Goal: Task Accomplishment & Management: Use online tool/utility

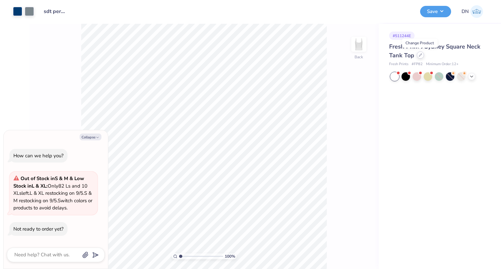
click at [421, 54] on icon at bounding box center [420, 54] width 3 height 3
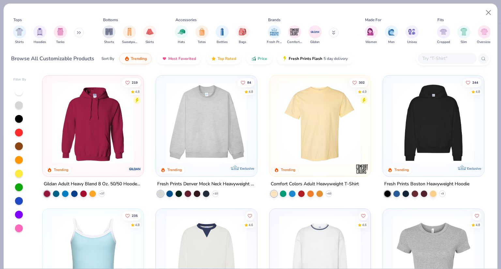
type textarea "x"
click at [432, 63] on div at bounding box center [447, 58] width 59 height 11
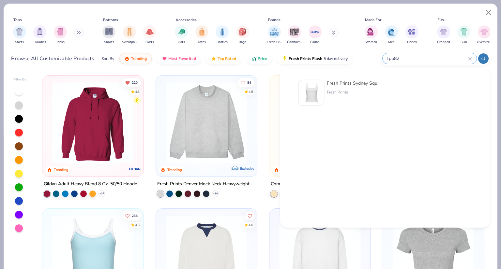
type input "fpp82"
click at [339, 83] on div "Fresh Prints Sydney Square Neck Tank Top with Bow" at bounding box center [354, 83] width 55 height 7
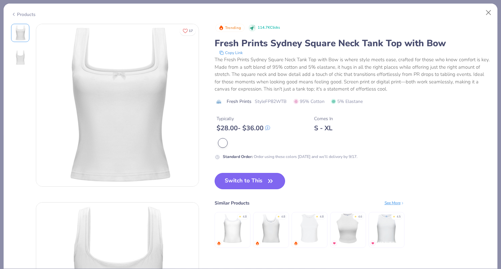
click at [251, 180] on button "Switch to This" at bounding box center [250, 181] width 71 height 16
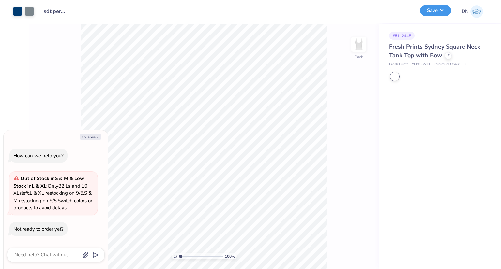
click at [429, 11] on button "Save" at bounding box center [435, 10] width 31 height 11
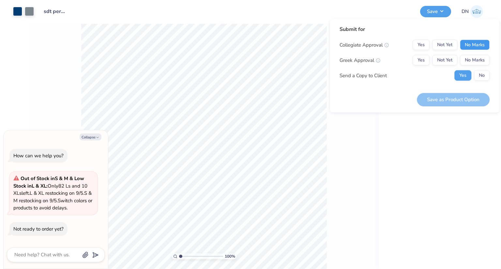
click at [478, 47] on button "No Marks" at bounding box center [475, 45] width 30 height 10
click at [420, 60] on button "Yes" at bounding box center [421, 60] width 17 height 10
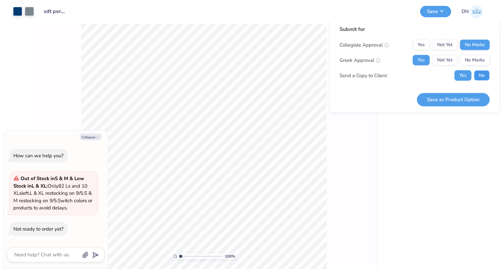
click at [487, 74] on button "No" at bounding box center [482, 75] width 16 height 10
click at [481, 99] on button "Save as Product Option" at bounding box center [453, 99] width 73 height 13
type textarea "x"
